Goal: Register for event/course

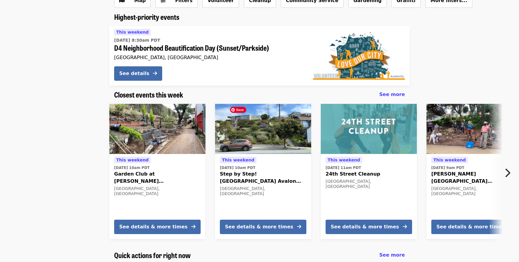
scroll to position [74, 0]
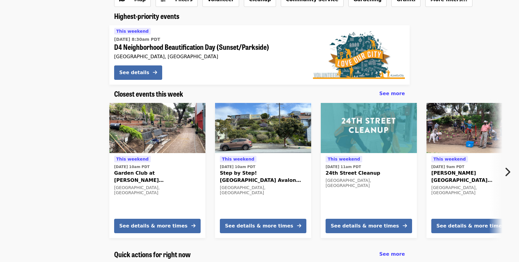
click at [506, 172] on icon "chevron-right icon" at bounding box center [507, 171] width 6 height 11
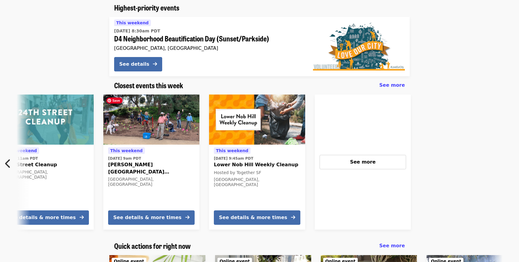
scroll to position [82, 0]
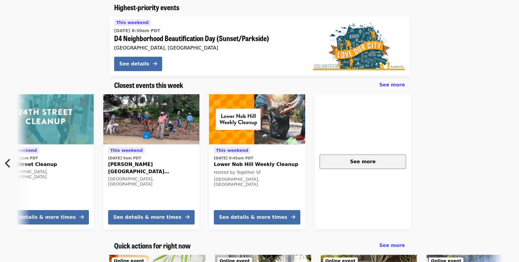
click at [348, 166] on button "See more" at bounding box center [363, 162] width 87 height 14
click at [7, 168] on icon "chevron-left icon" at bounding box center [8, 163] width 6 height 11
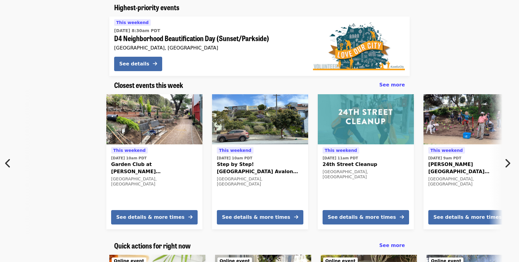
scroll to position [0, 0]
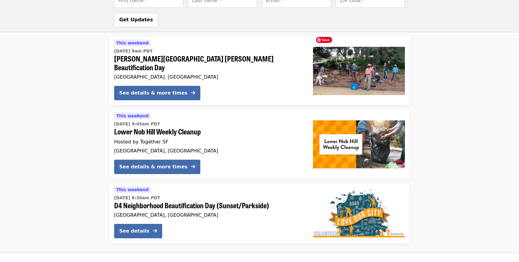
scroll to position [418, 0]
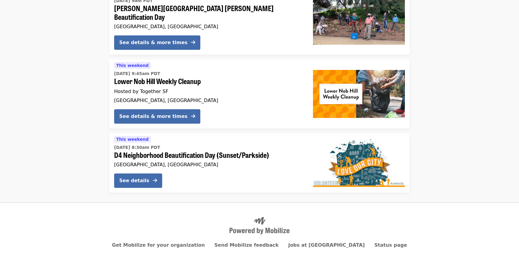
click at [261, 151] on span "D4 Neighborhood Beautification Day (Sunset/Parkside)" at bounding box center [208, 155] width 189 height 9
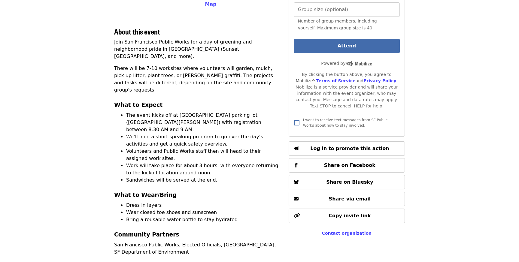
scroll to position [185, 0]
